Goal: Navigation & Orientation: Understand site structure

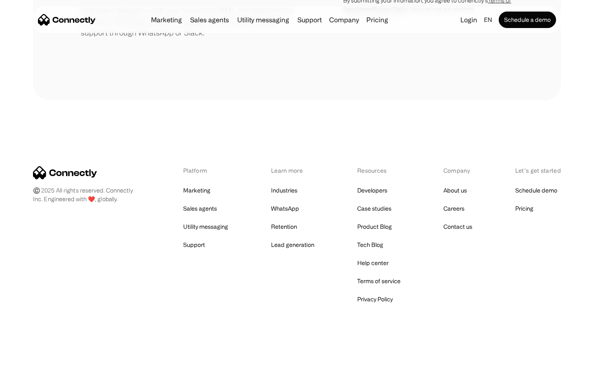
scroll to position [383, 0]
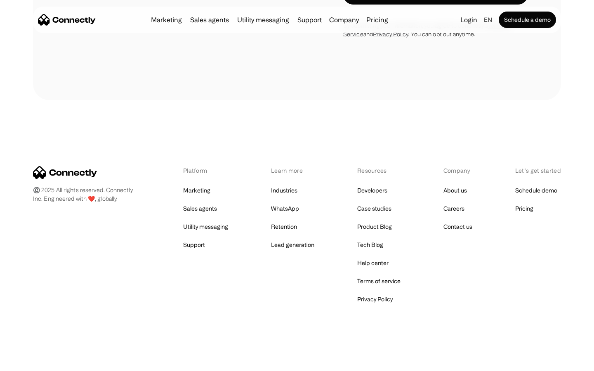
scroll to position [707, 0]
